Goal: Task Accomplishment & Management: Use online tool/utility

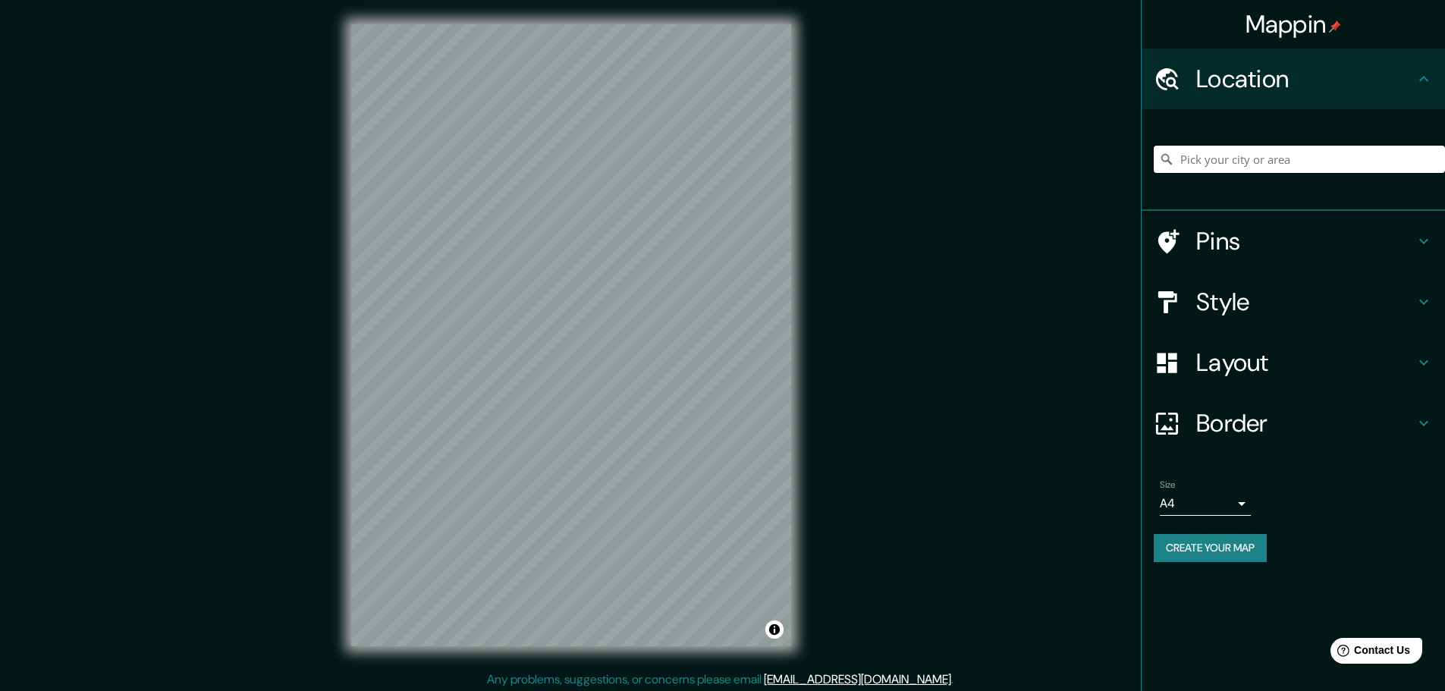
click at [1245, 156] on input "Pick your city or area" at bounding box center [1299, 159] width 291 height 27
paste input "[PERSON_NAME][STREET_ADDRESS][PERSON_NAME][PERSON_NAME]"
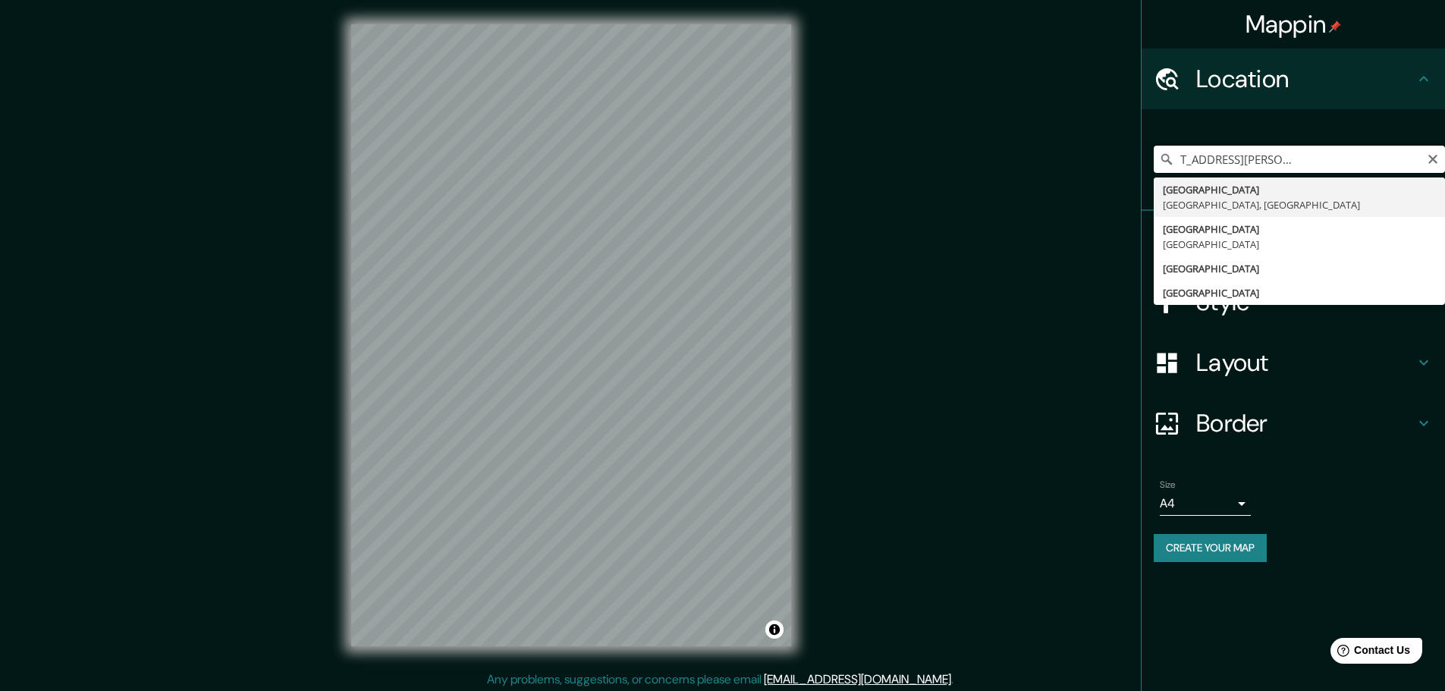
drag, startPoint x: 1223, startPoint y: 162, endPoint x: 1424, endPoint y: 162, distance: 201.8
click at [1424, 162] on input "[PERSON_NAME][STREET_ADDRESS][PERSON_NAME][PERSON_NAME]" at bounding box center [1299, 159] width 291 height 27
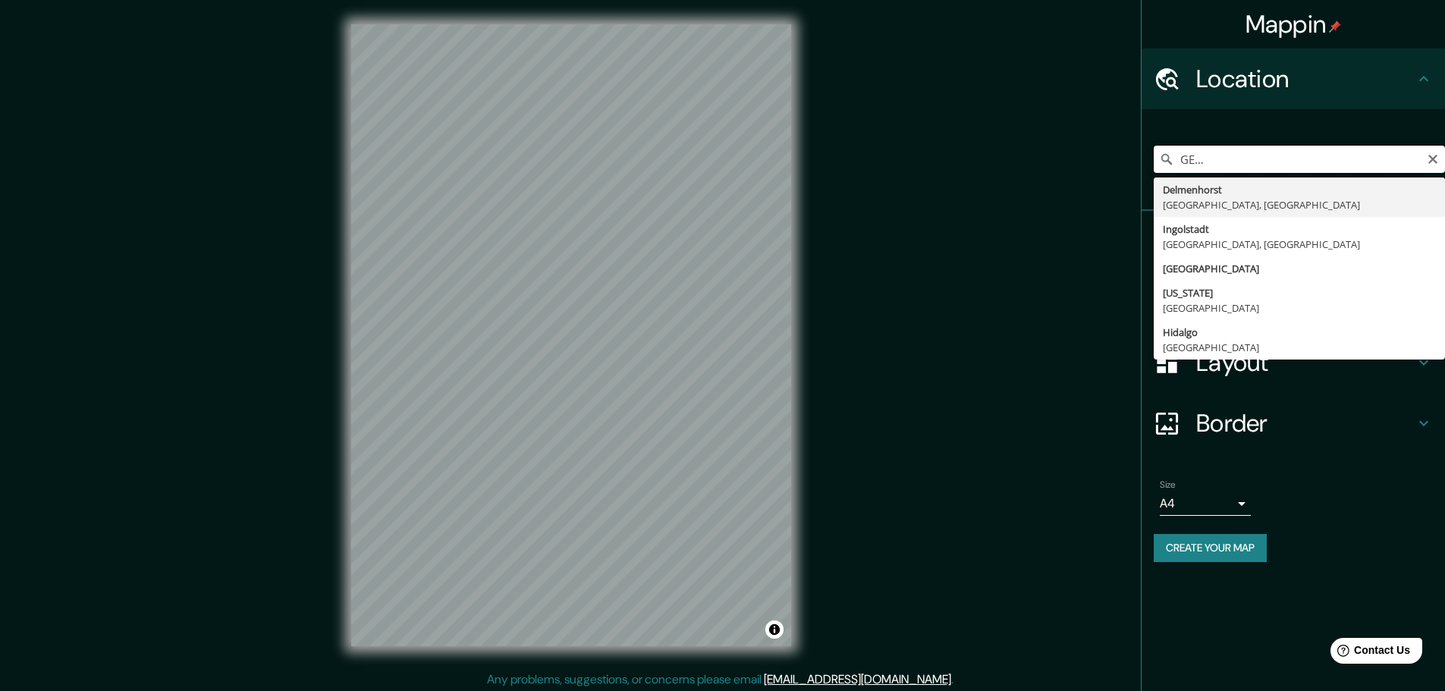
drag, startPoint x: 1256, startPoint y: 160, endPoint x: 1415, endPoint y: 157, distance: 158.6
click at [1415, 157] on input "[PERSON_NAME] 33, [PERSON_NAME], [GEOGRAPHIC_DATA] I [GEOGRAPHIC_DATA], [PERSON…" at bounding box center [1299, 159] width 291 height 27
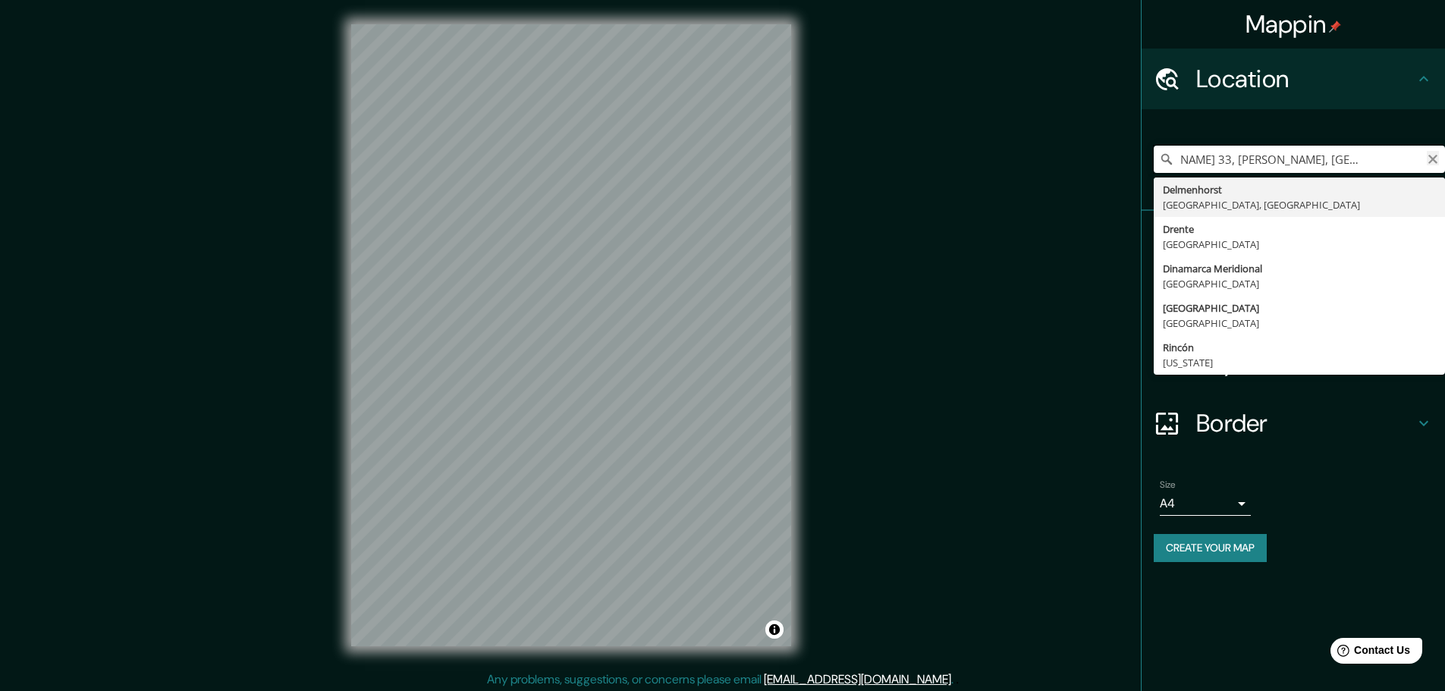
drag, startPoint x: 1371, startPoint y: 164, endPoint x: 1427, endPoint y: 162, distance: 56.1
click at [1427, 162] on div "[PERSON_NAME] 33, [PERSON_NAME], [GEOGRAPHIC_DATA] [GEOGRAPHIC_DATA], [GEOGRAPH…" at bounding box center [1299, 159] width 291 height 27
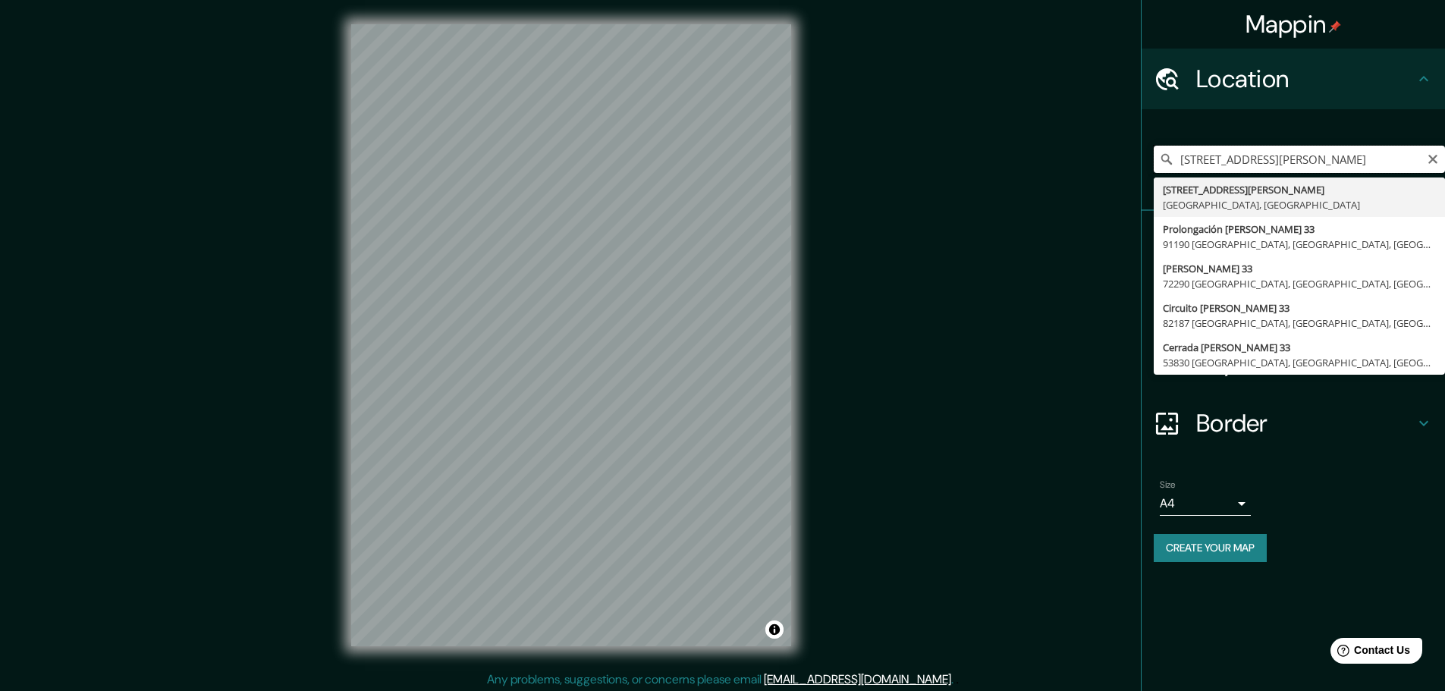
scroll to position [0, 0]
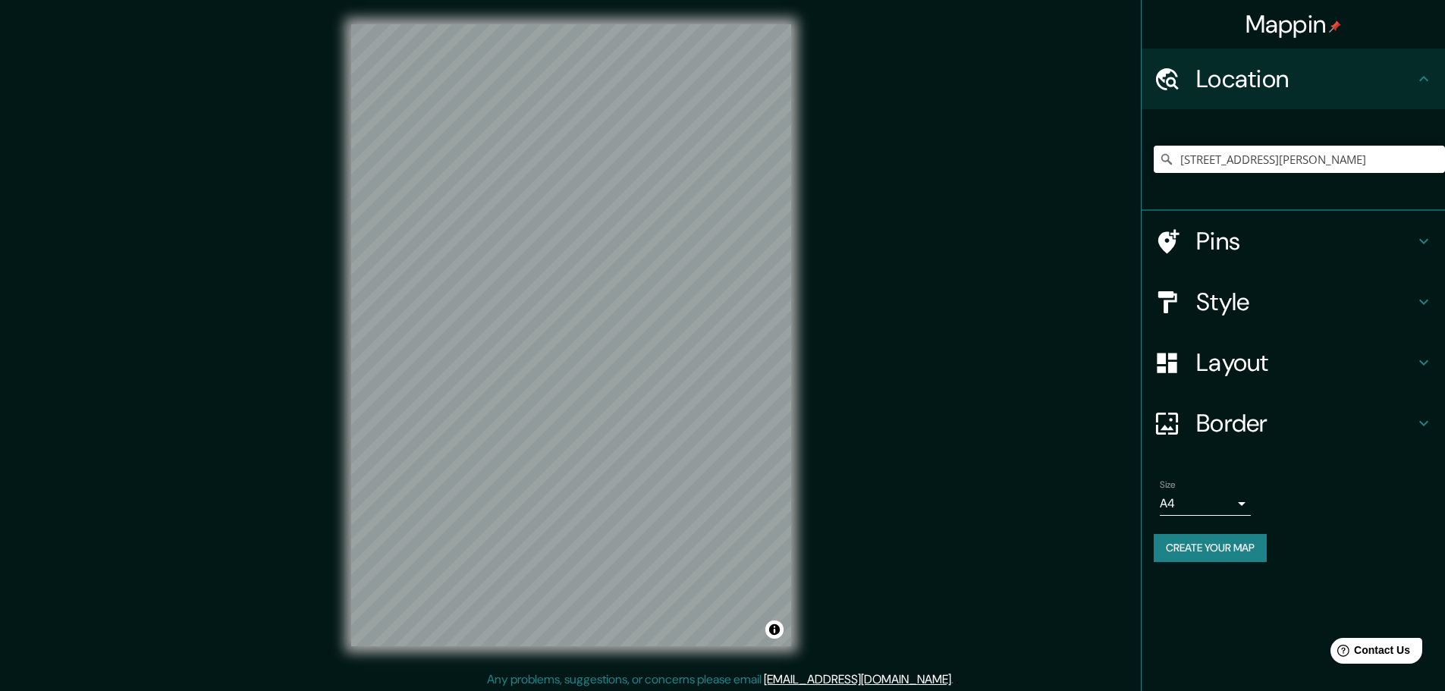
click at [1402, 297] on h4 "Style" at bounding box center [1305, 302] width 218 height 30
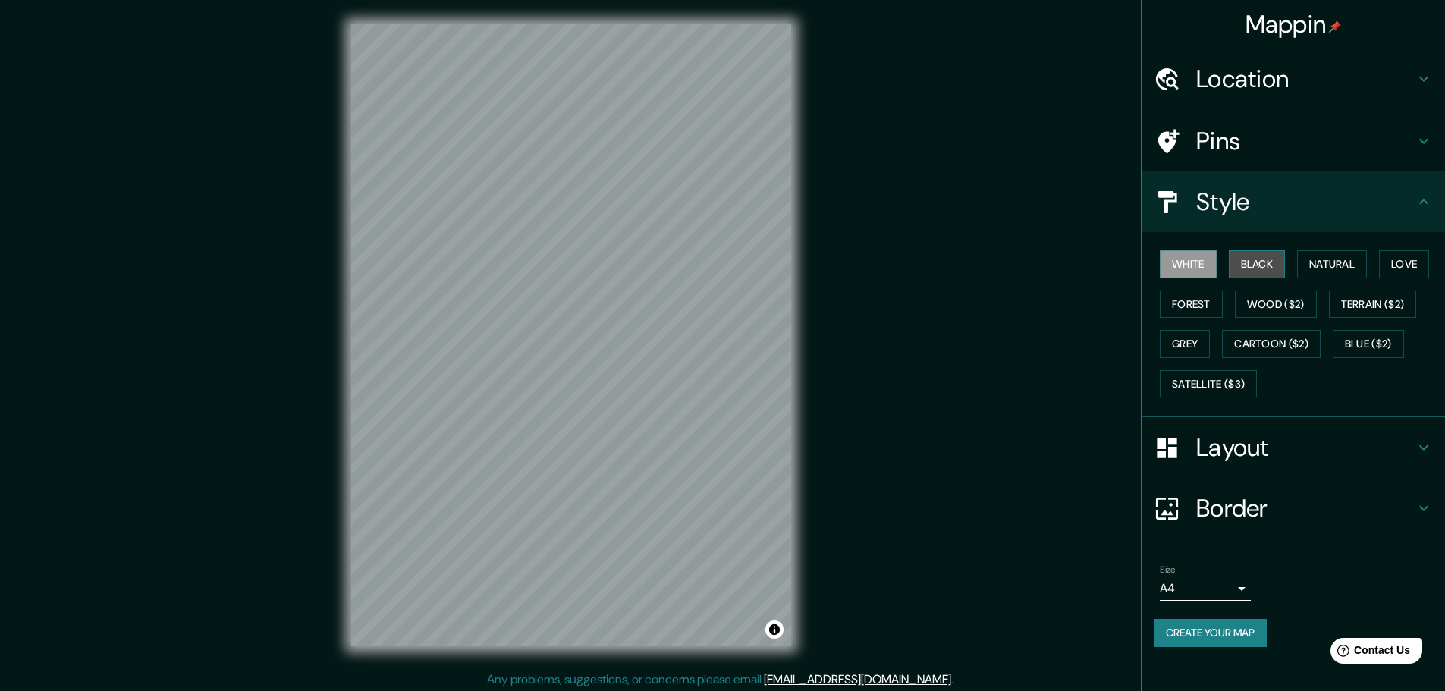
click at [1264, 269] on button "Black" at bounding box center [1257, 264] width 57 height 28
click at [1281, 71] on h4 "Location" at bounding box center [1305, 79] width 218 height 30
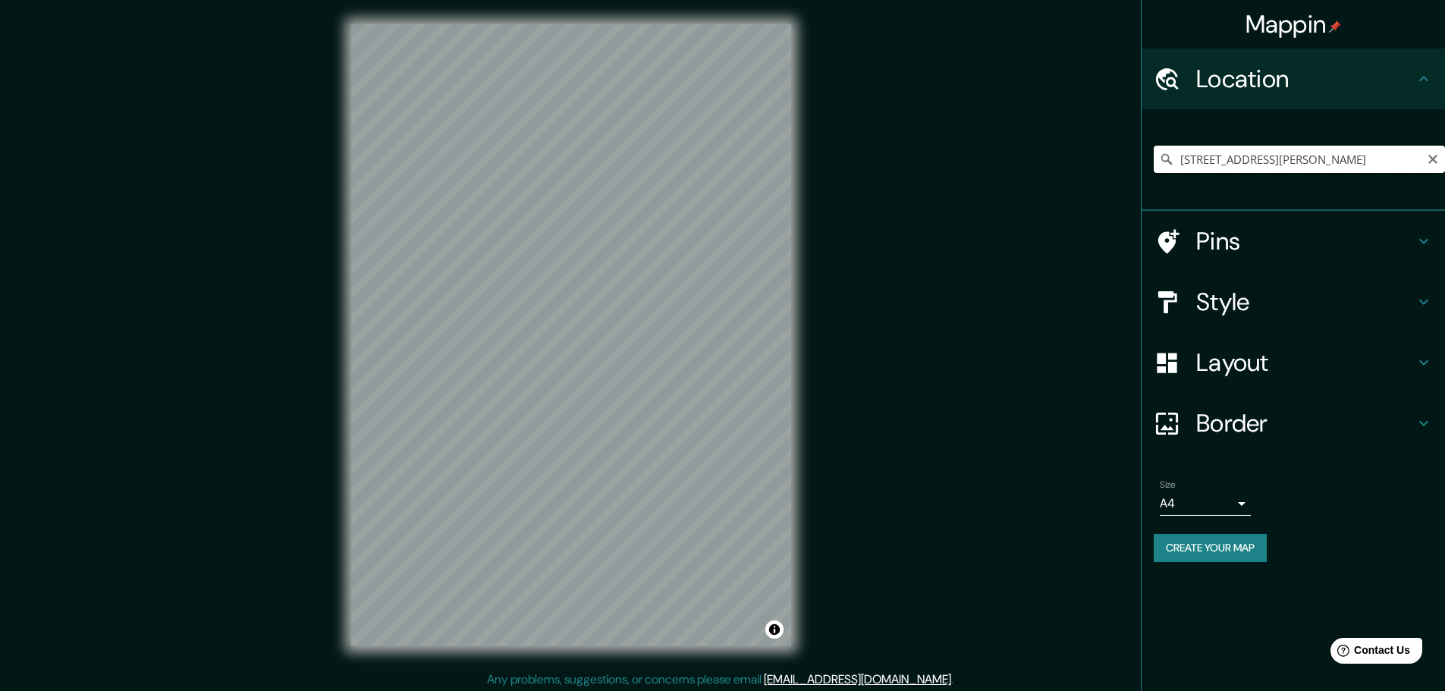
click at [1336, 161] on input "[STREET_ADDRESS][PERSON_NAME]" at bounding box center [1299, 159] width 291 height 27
drag, startPoint x: 1323, startPoint y: 159, endPoint x: 1438, endPoint y: 169, distance: 115.7
click at [1438, 169] on input "[STREET_ADDRESS][PERSON_NAME]" at bounding box center [1299, 159] width 291 height 27
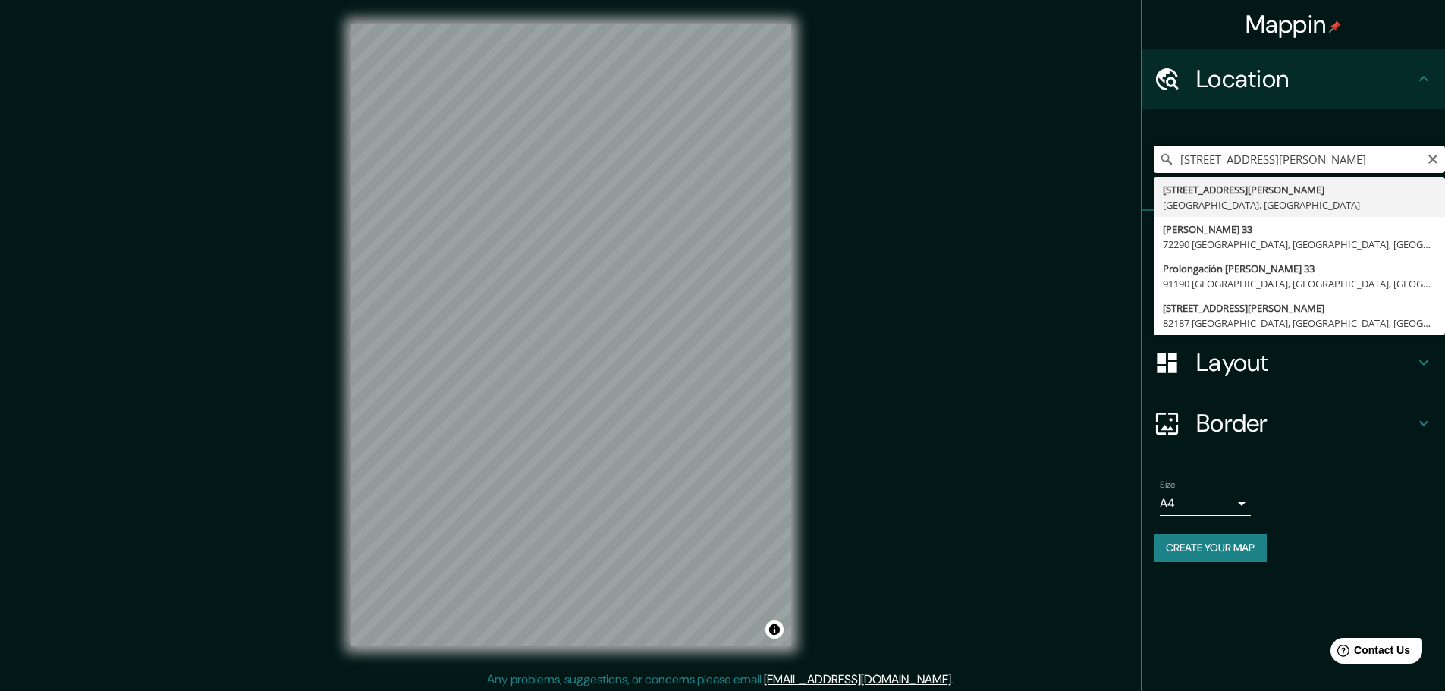
type input "[STREET_ADDRESS][PERSON_NAME]"
